Goal: Register for event/course

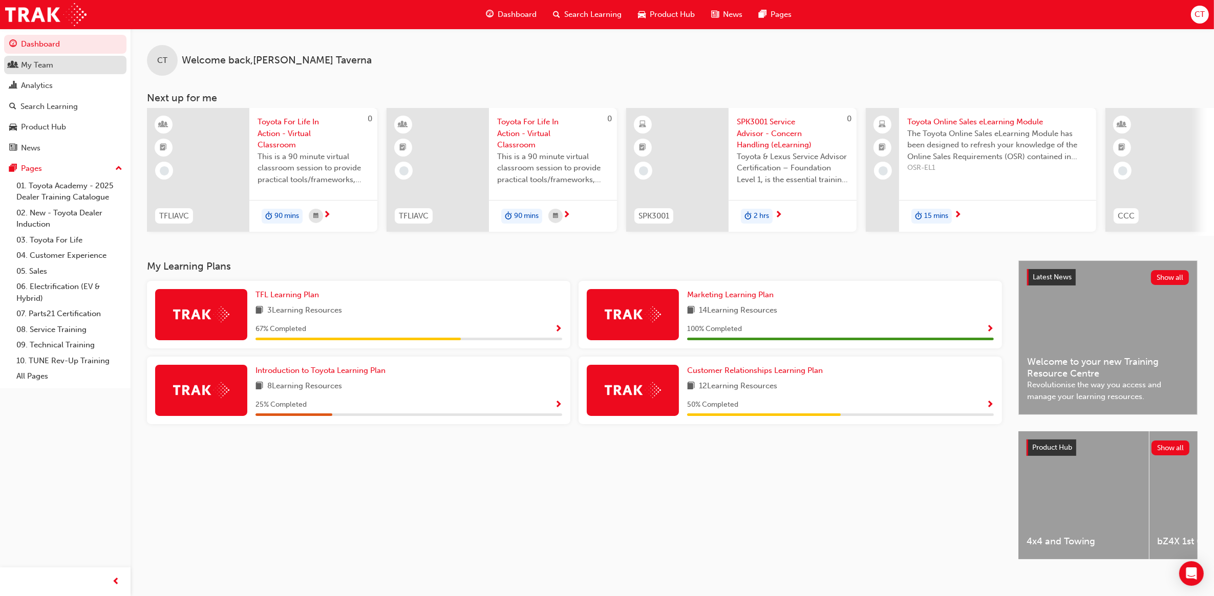
click at [36, 72] on link "My Team" at bounding box center [65, 65] width 122 height 19
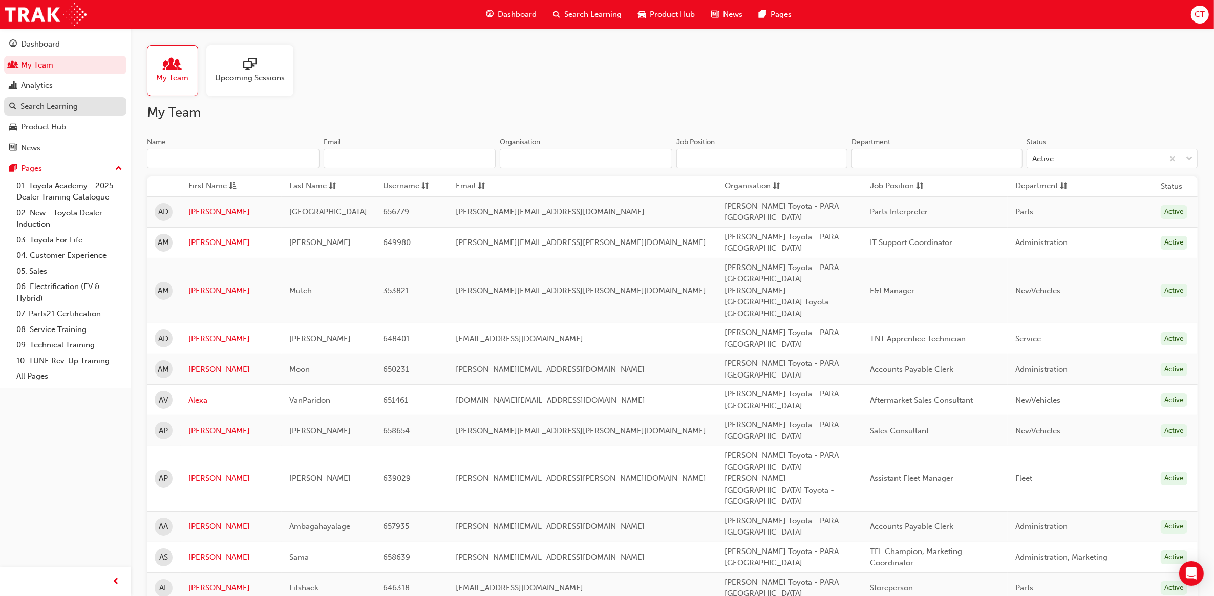
click at [54, 111] on div "Search Learning" at bounding box center [48, 107] width 57 height 12
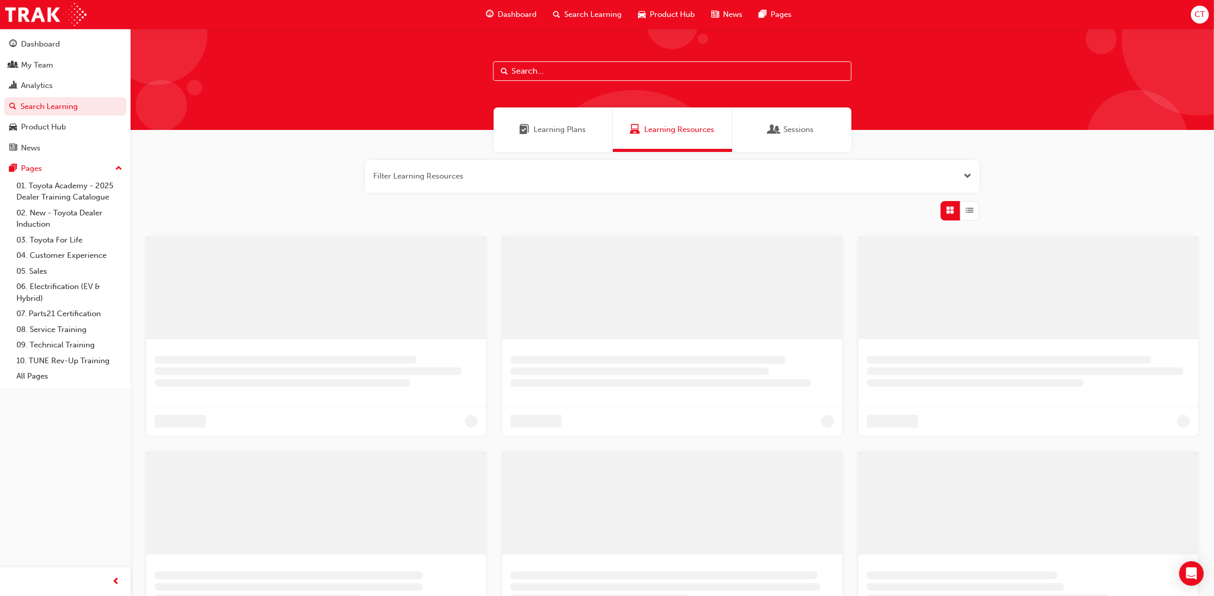
click at [549, 74] on input "text" at bounding box center [672, 70] width 358 height 19
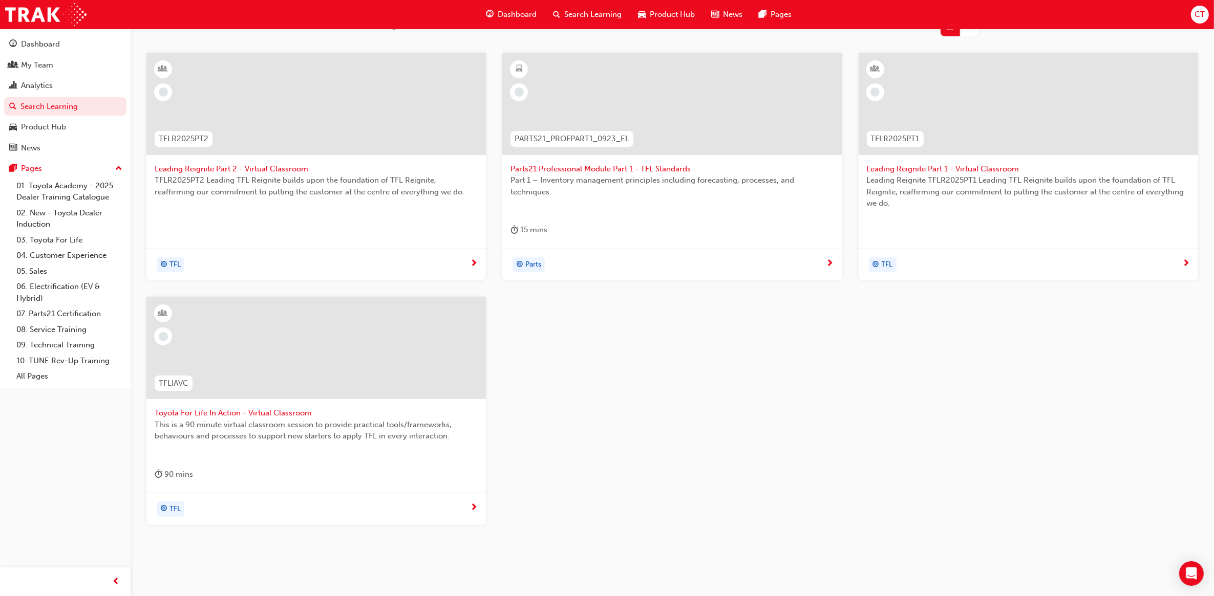
scroll to position [192, 0]
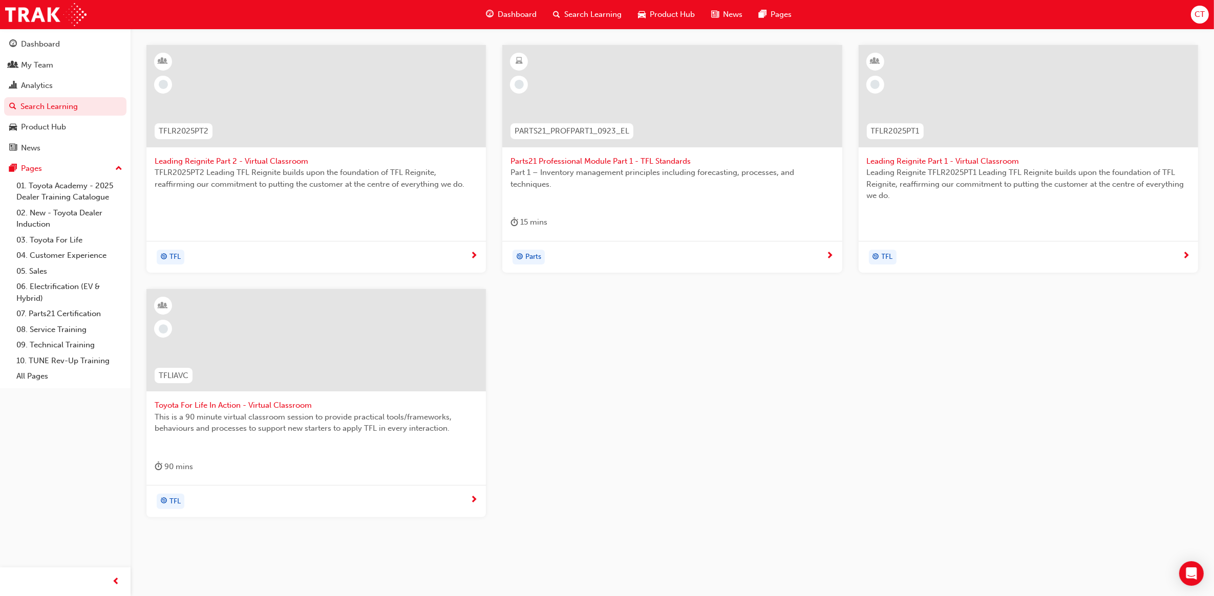
type input "TFL"
click at [233, 404] on span "Toyota For Life In Action - Virtual Classroom" at bounding box center [316, 406] width 323 height 12
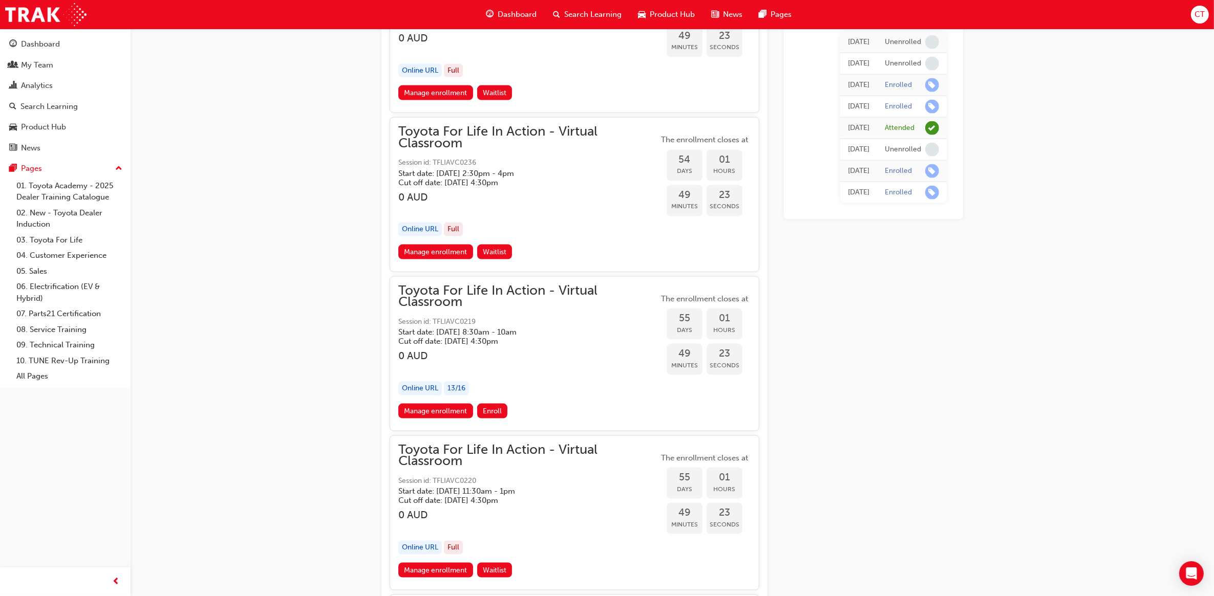
scroll to position [11497, 0]
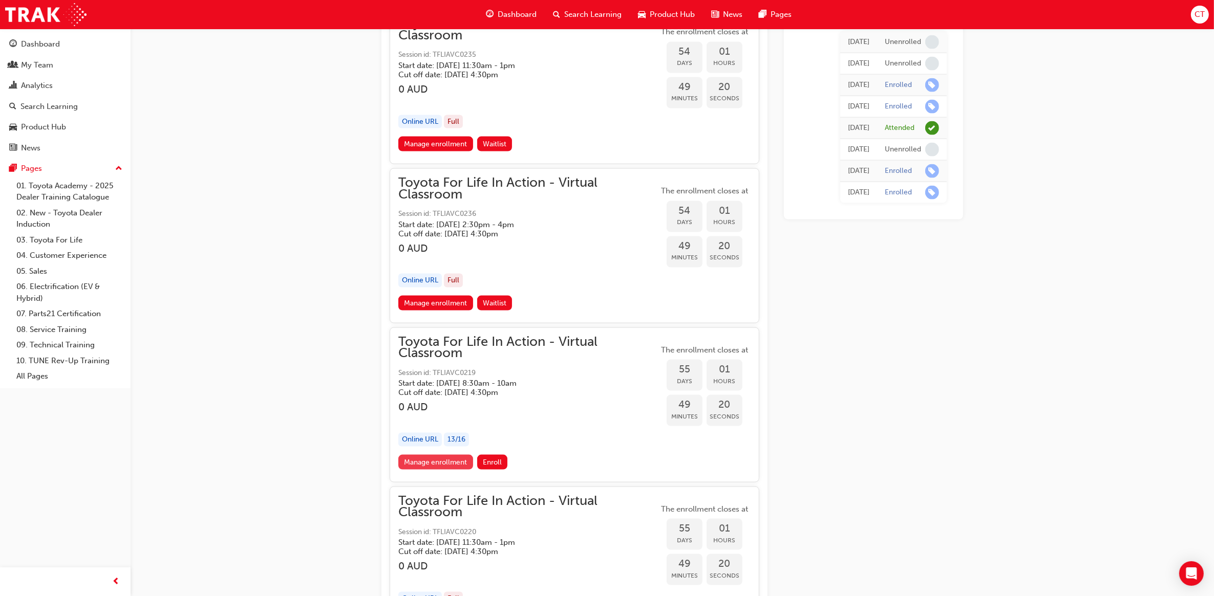
click at [410, 455] on link "Manage enrollment" at bounding box center [435, 462] width 75 height 15
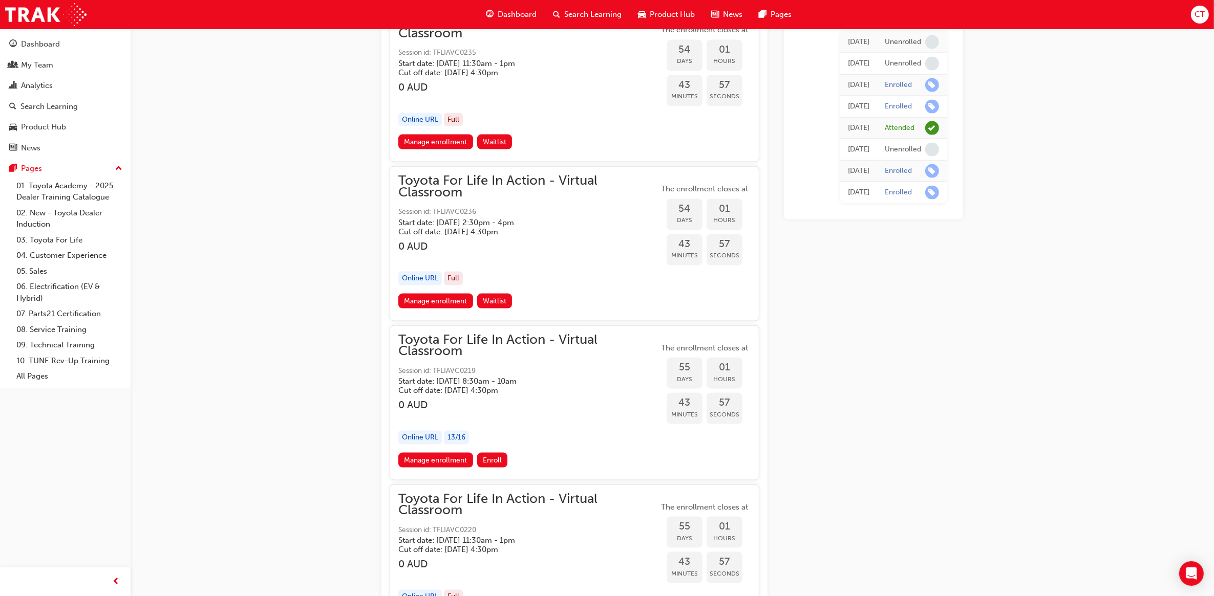
scroll to position [11689, 0]
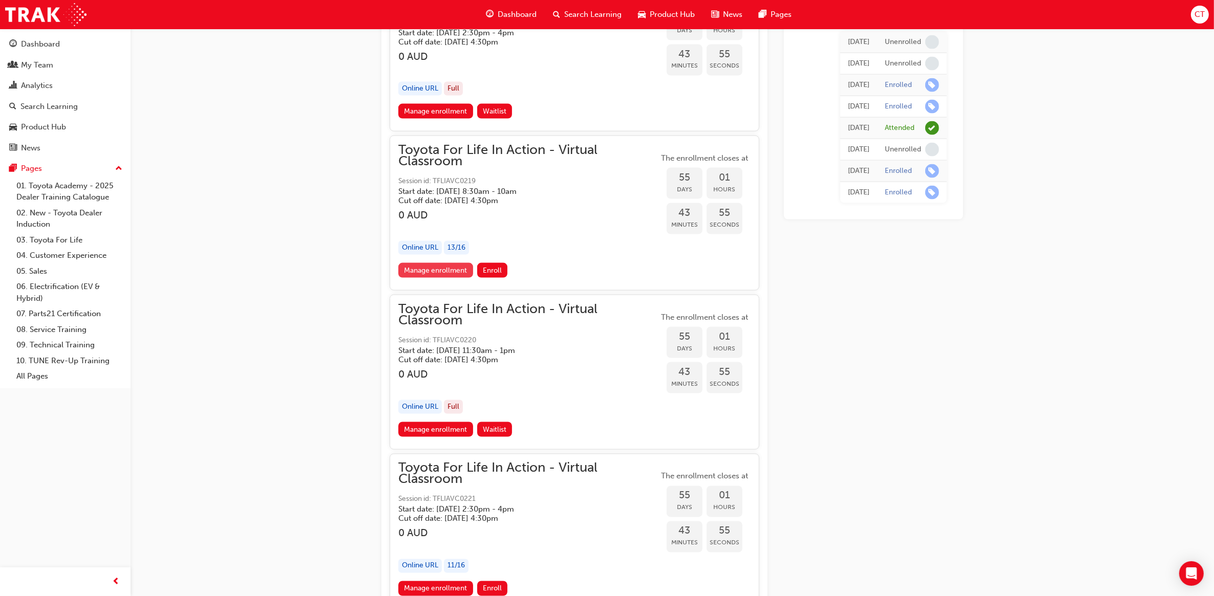
click at [412, 263] on link "Manage enrollment" at bounding box center [435, 270] width 75 height 15
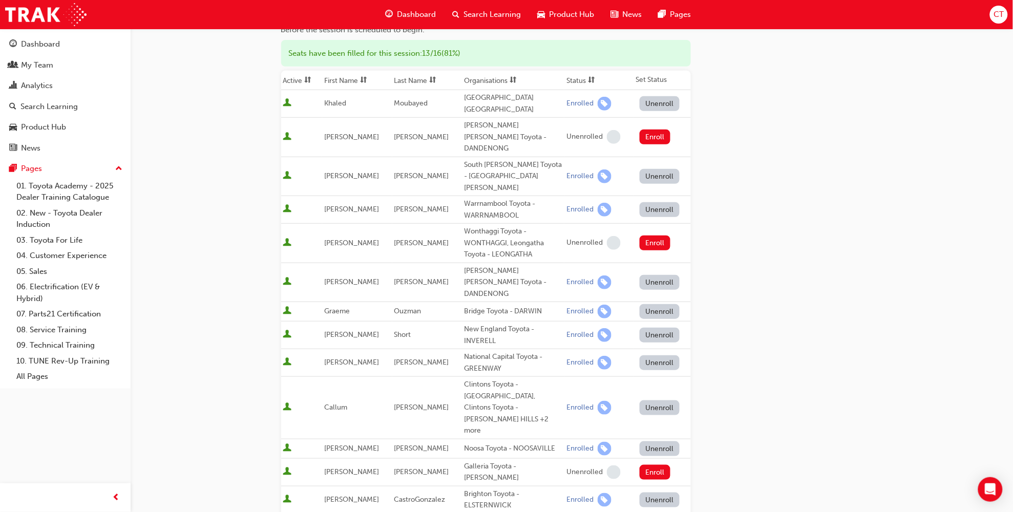
scroll to position [384, 0]
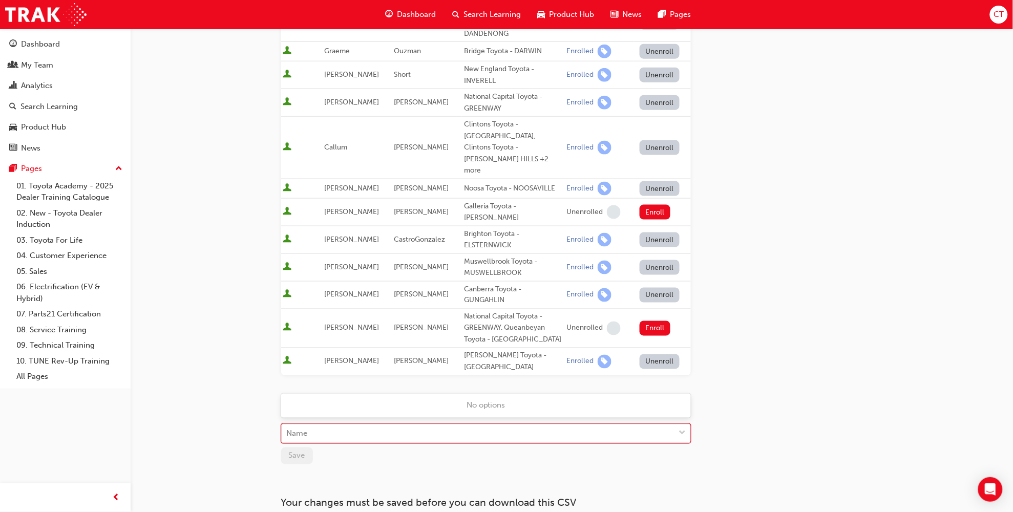
click at [312, 425] on div "Name" at bounding box center [478, 434] width 393 height 18
type input "k"
type input "[PERSON_NAME]"
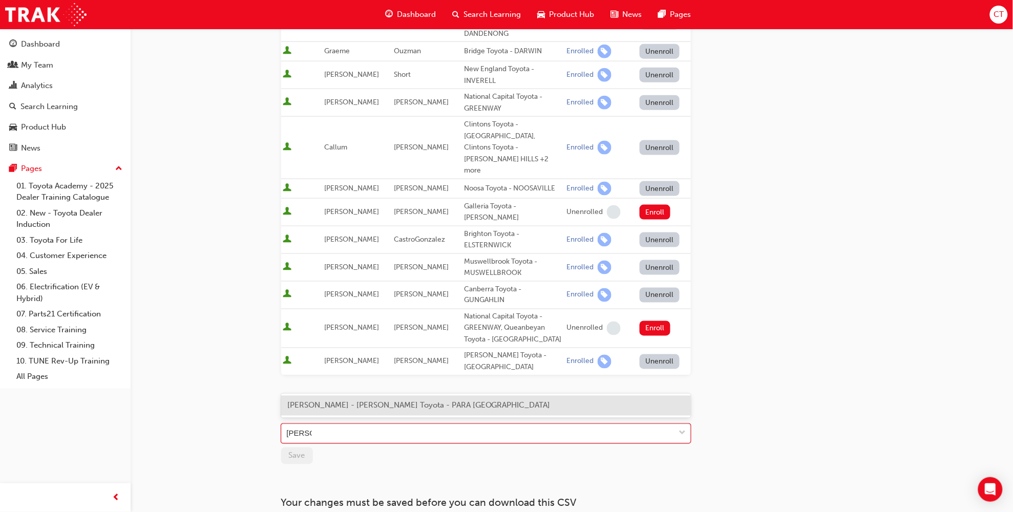
click at [320, 406] on span "[PERSON_NAME] - [PERSON_NAME] Toyota - PARA [GEOGRAPHIC_DATA]" at bounding box center [418, 405] width 263 height 9
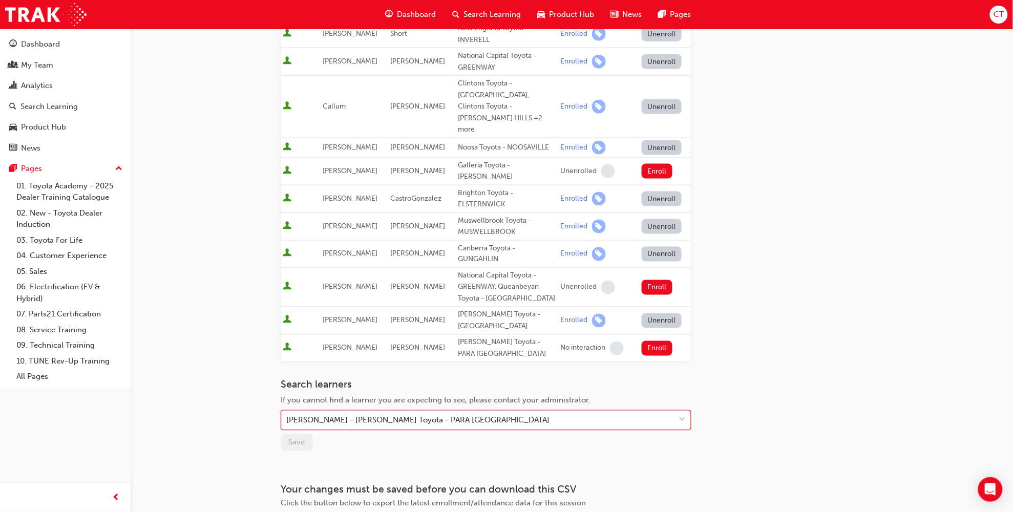
scroll to position [447, 0]
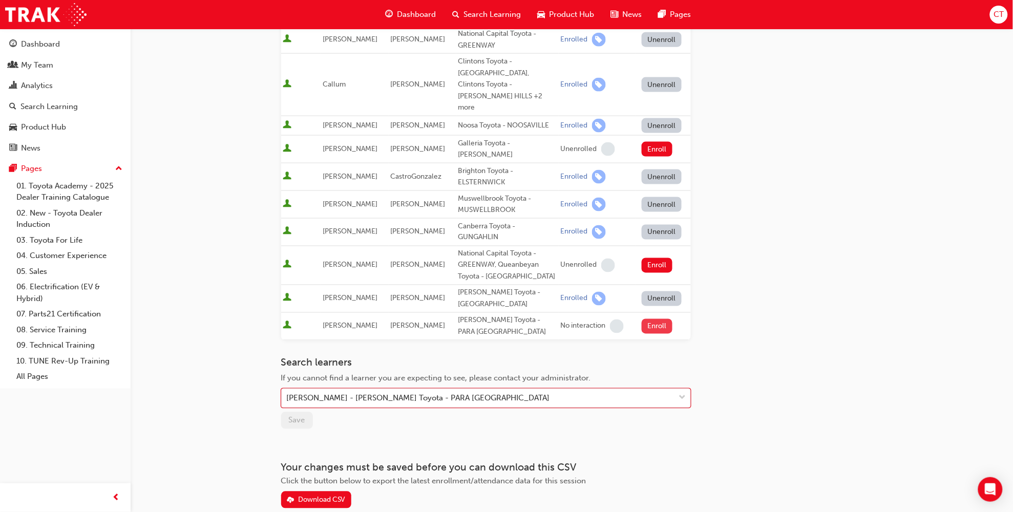
click at [646, 319] on button "Enroll" at bounding box center [657, 326] width 31 height 15
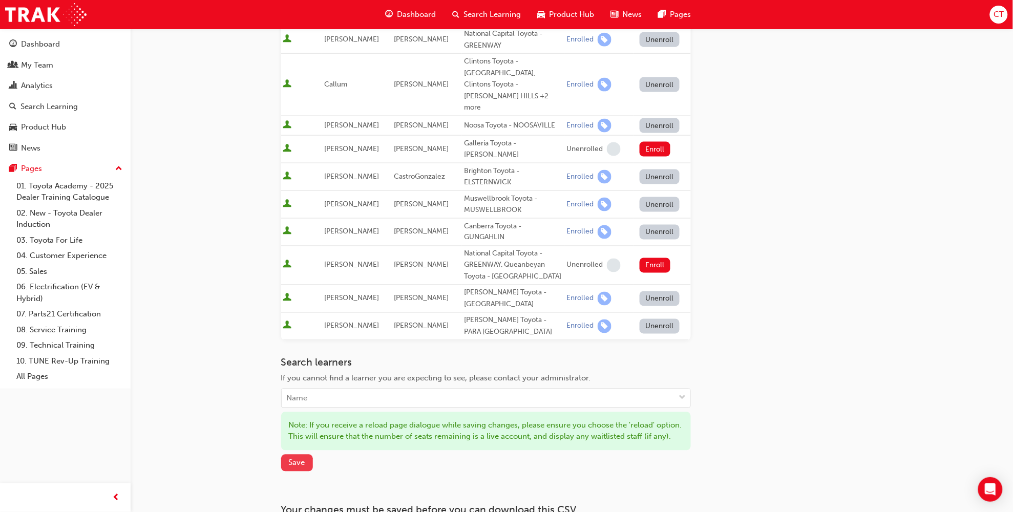
click at [283, 455] on button "Save" at bounding box center [297, 463] width 32 height 17
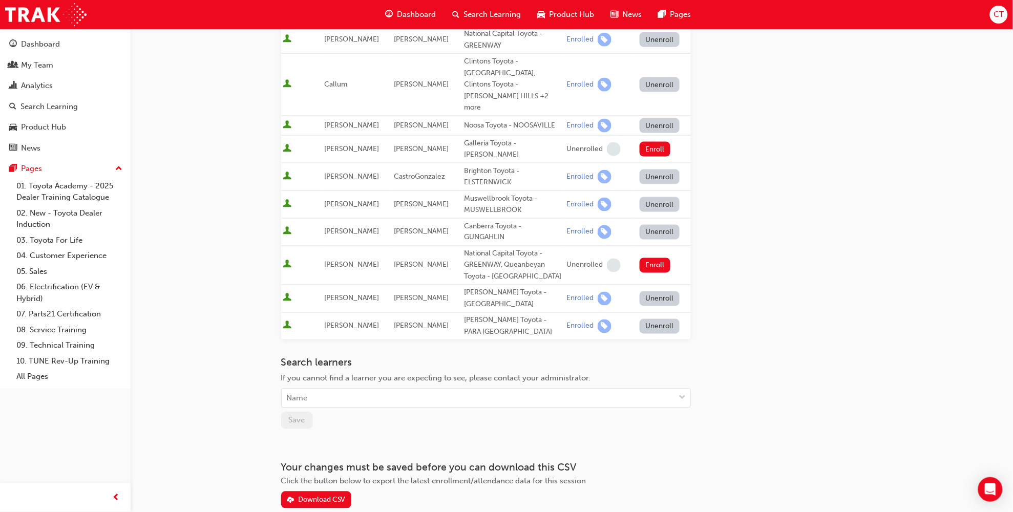
scroll to position [0, 0]
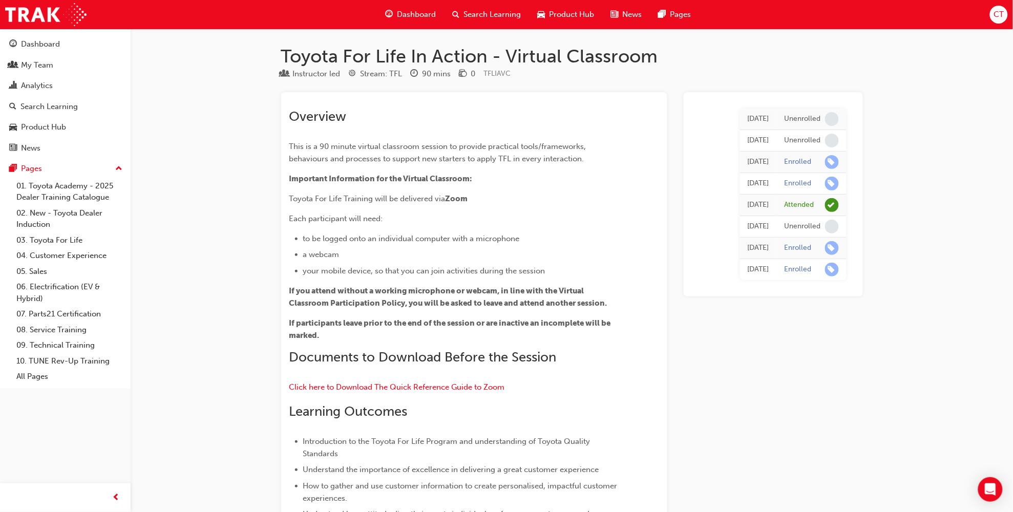
scroll to position [11689, 0]
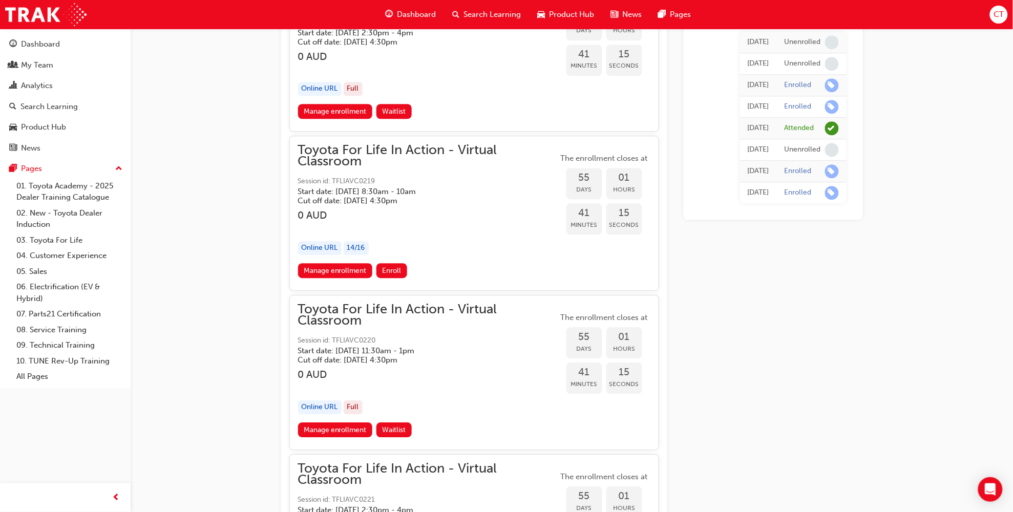
drag, startPoint x: 419, startPoint y: 155, endPoint x: 275, endPoint y: 125, distance: 146.8
drag, startPoint x: 295, startPoint y: 132, endPoint x: 454, endPoint y: 178, distance: 165.8
copy div "Toyota For Life In Action - Virtual Classroom Session id: TFLIAVC0219 Start dat…"
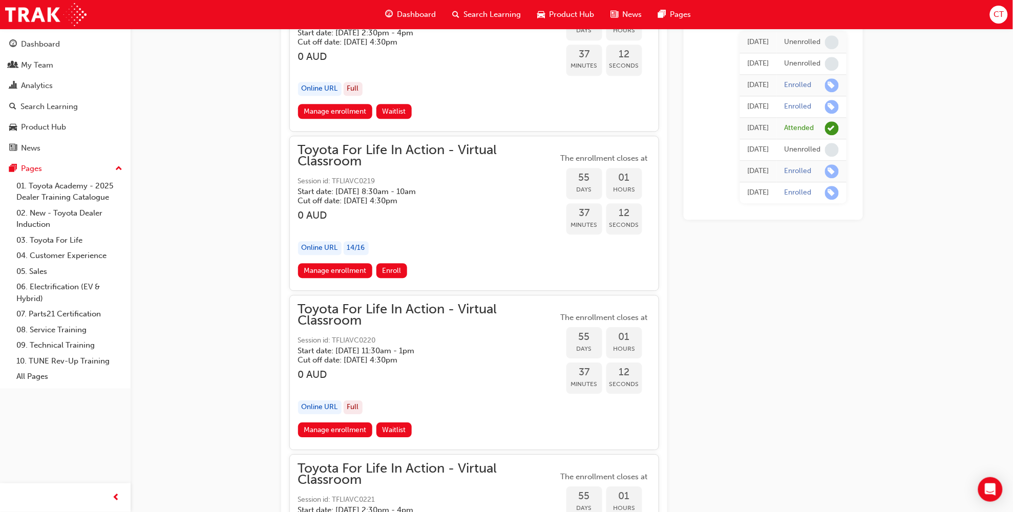
click at [334, 147] on span "Toyota For Life In Action - Virtual Classroom" at bounding box center [428, 155] width 260 height 23
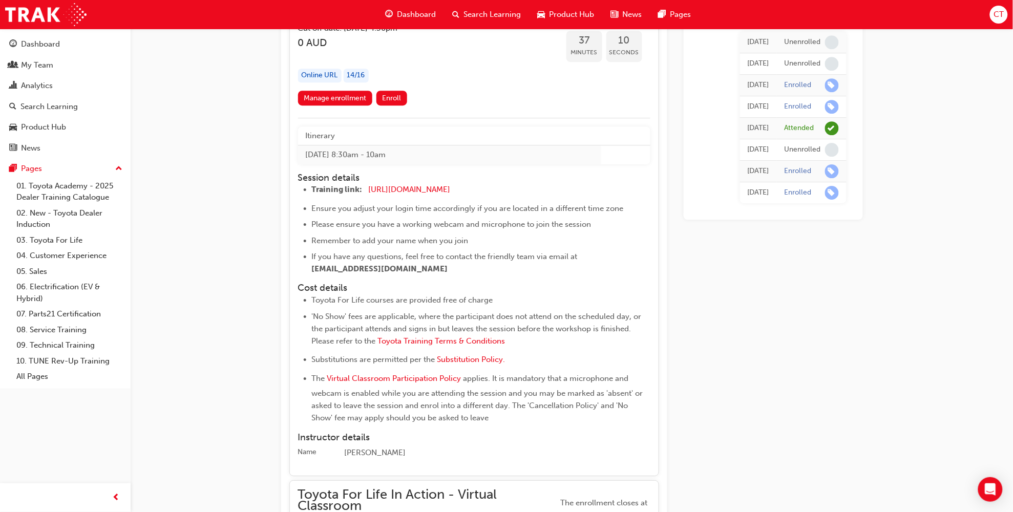
scroll to position [11881, 0]
